Goal: Entertainment & Leisure: Consume media (video, audio)

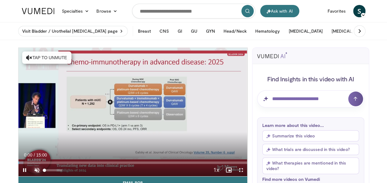
click at [38, 171] on span "Video Player" at bounding box center [37, 170] width 12 height 12
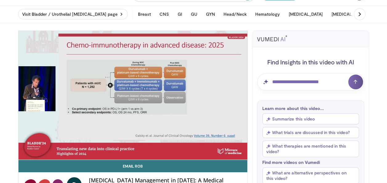
scroll to position [31, 0]
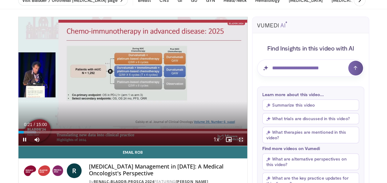
click at [246, 140] on span "Video Player" at bounding box center [241, 139] width 12 height 12
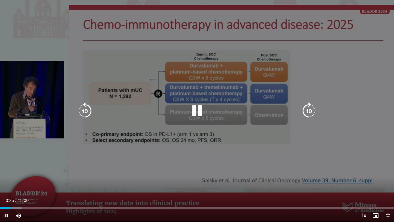
drag, startPoint x: 196, startPoint y: 112, endPoint x: 224, endPoint y: 99, distance: 30.6
click at [196, 112] on icon "Video Player" at bounding box center [196, 110] width 17 height 17
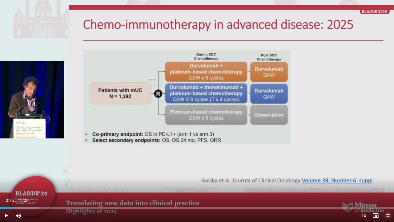
click at [387, 183] on span "Video Player" at bounding box center [388, 215] width 12 height 12
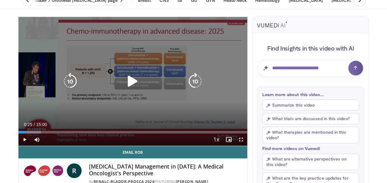
click at [137, 81] on icon "Video Player" at bounding box center [132, 81] width 17 height 17
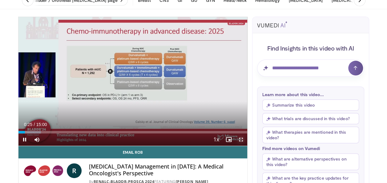
click at [241, 140] on span "Video Player" at bounding box center [241, 139] width 12 height 12
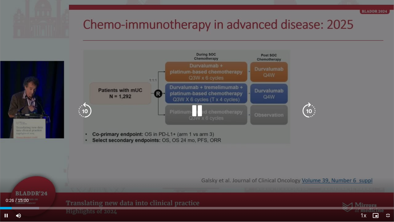
click at [187, 108] on div "Video Player" at bounding box center [197, 111] width 237 height 12
click at [203, 112] on icon "Video Player" at bounding box center [196, 110] width 17 height 17
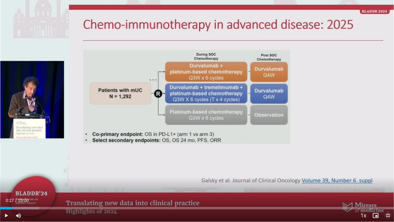
click at [387, 183] on span "Video Player" at bounding box center [388, 215] width 12 height 12
